Goal: Task Accomplishment & Management: Use online tool/utility

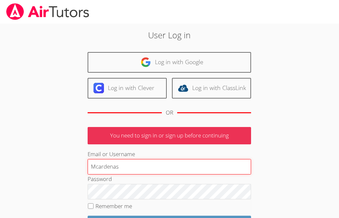
type input "Mcardenas"
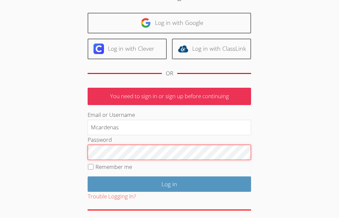
scroll to position [45, 0]
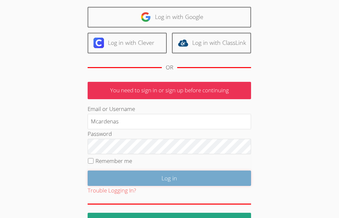
click at [150, 179] on input "Log in" at bounding box center [169, 177] width 163 height 15
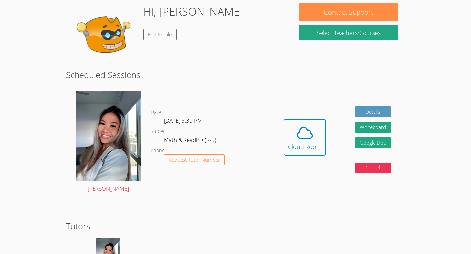
scroll to position [101, 0]
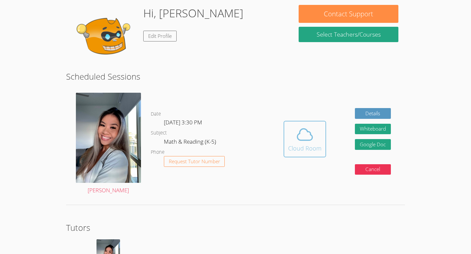
click at [301, 142] on icon at bounding box center [304, 134] width 18 height 18
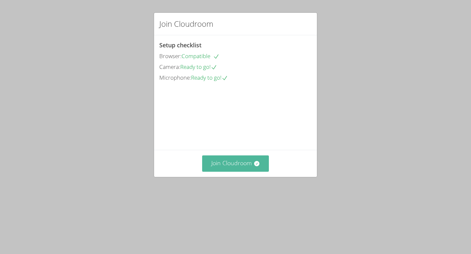
click at [224, 172] on button "Join Cloudroom" at bounding box center [235, 164] width 67 height 16
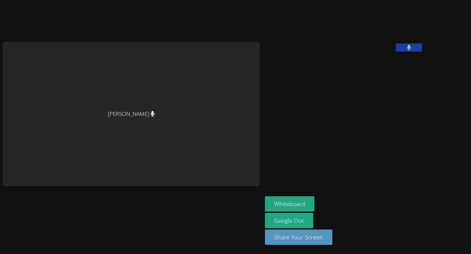
click at [338, 203] on div "Whiteboard Google Doc Share Your Screen" at bounding box center [344, 223] width 158 height 54
click at [265, 200] on button "Whiteboard" at bounding box center [289, 203] width 49 height 15
